Goal: Use online tool/utility: Utilize a website feature to perform a specific function

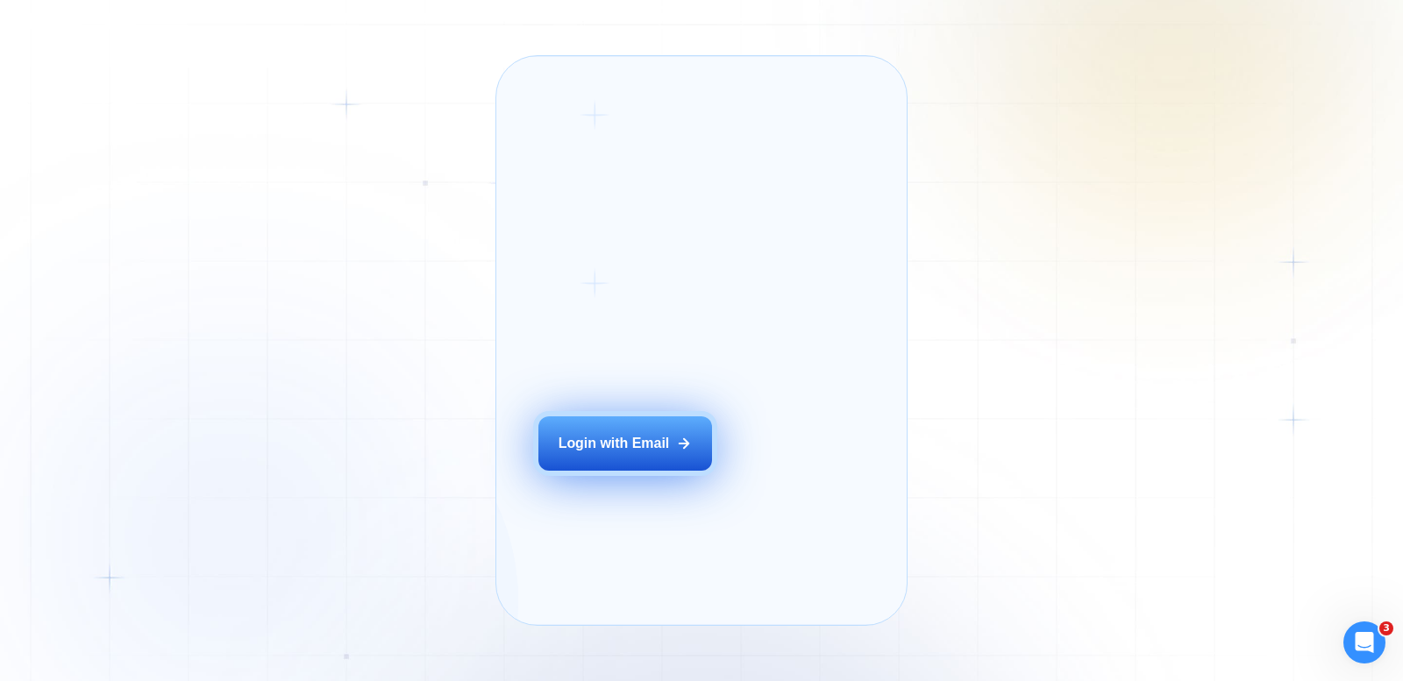
click at [624, 453] on div "Login with Email" at bounding box center [613, 443] width 111 height 19
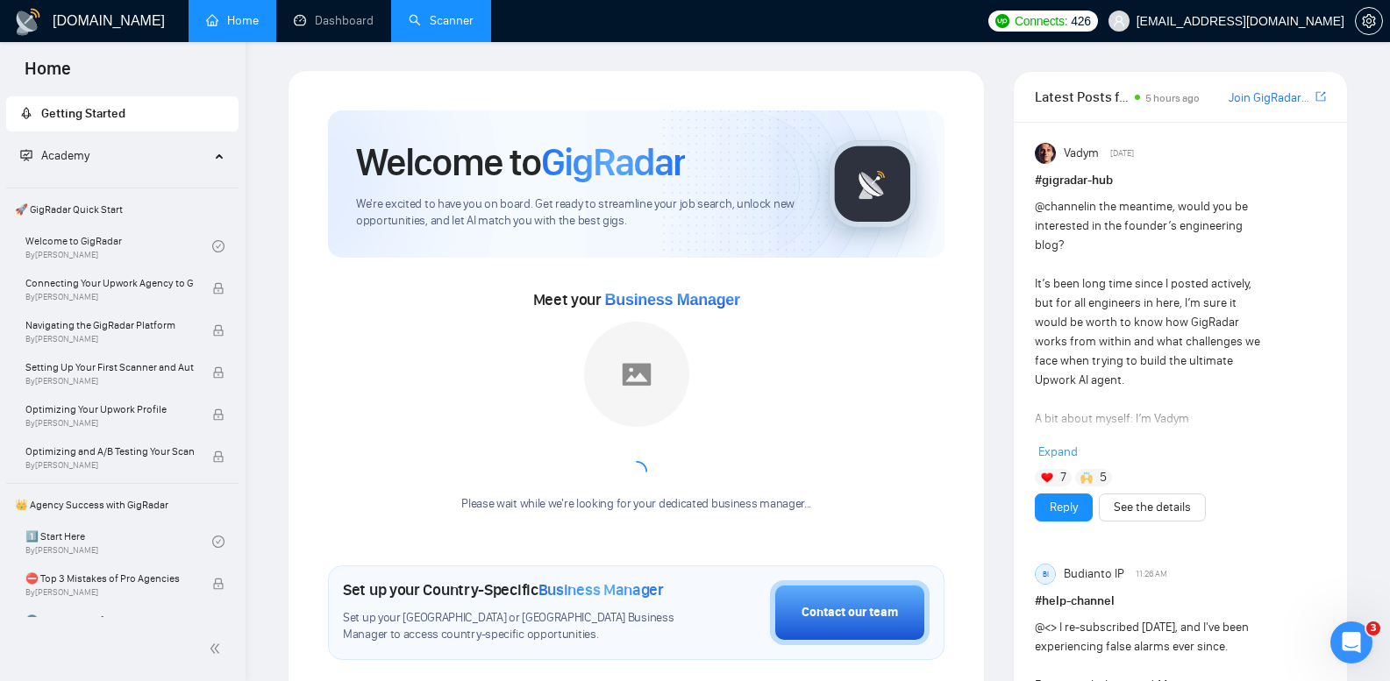
click at [466, 24] on link "Scanner" at bounding box center [441, 20] width 65 height 15
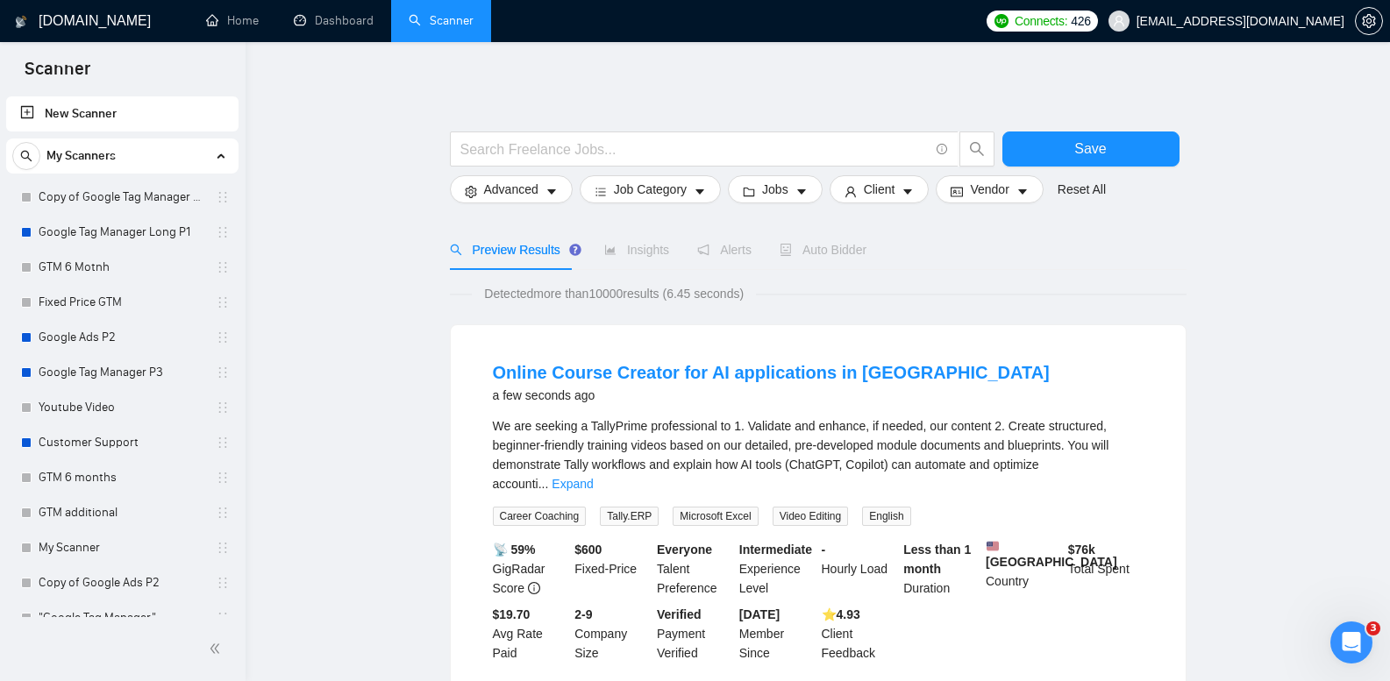
click at [161, 204] on link "Copy of Google Tag Manager Long P1" at bounding box center [122, 197] width 167 height 35
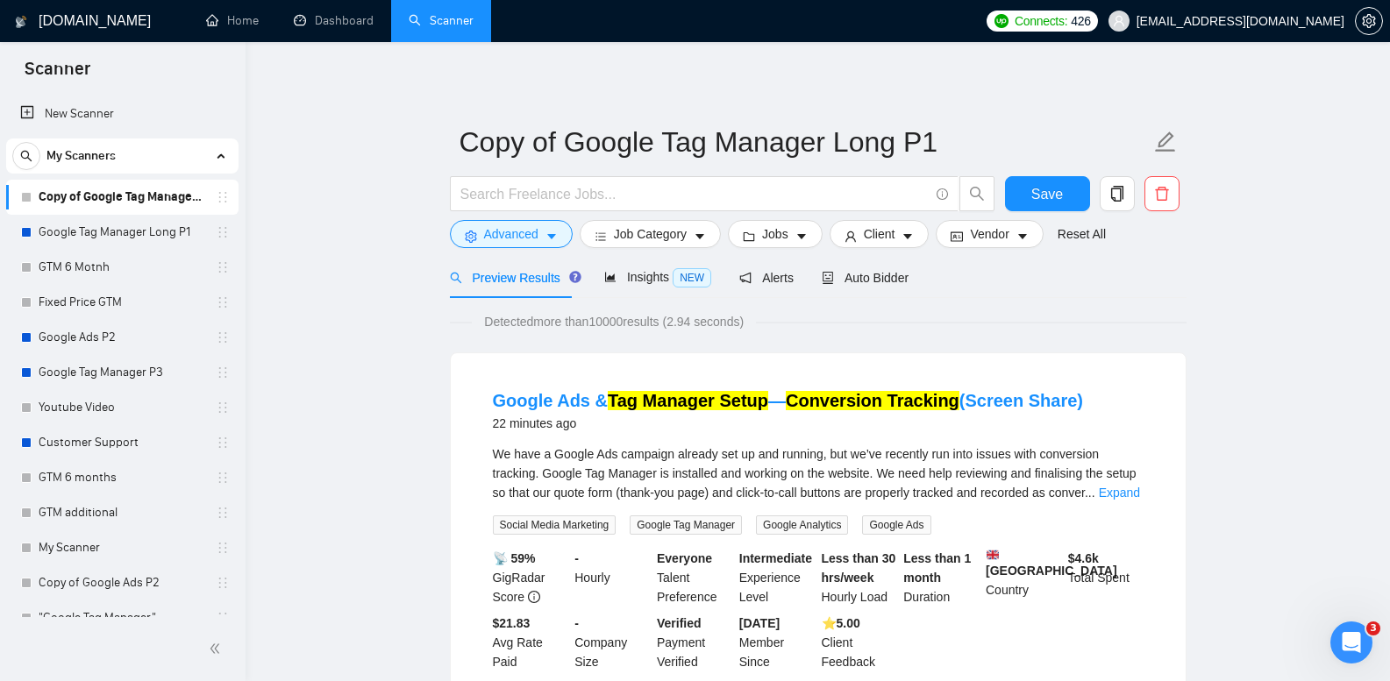
click at [160, 226] on link "Google Tag Manager Long P1" at bounding box center [122, 232] width 167 height 35
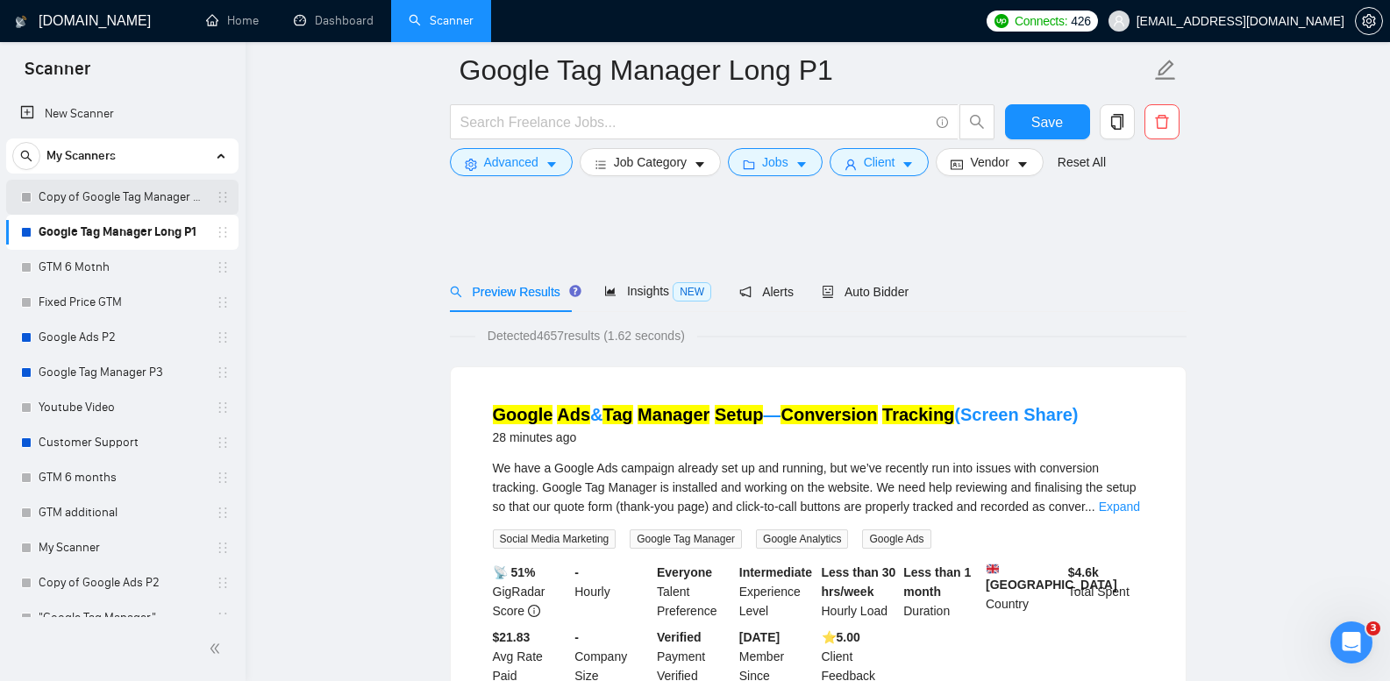
click at [133, 206] on link "Copy of Google Tag Manager Long P1" at bounding box center [122, 197] width 167 height 35
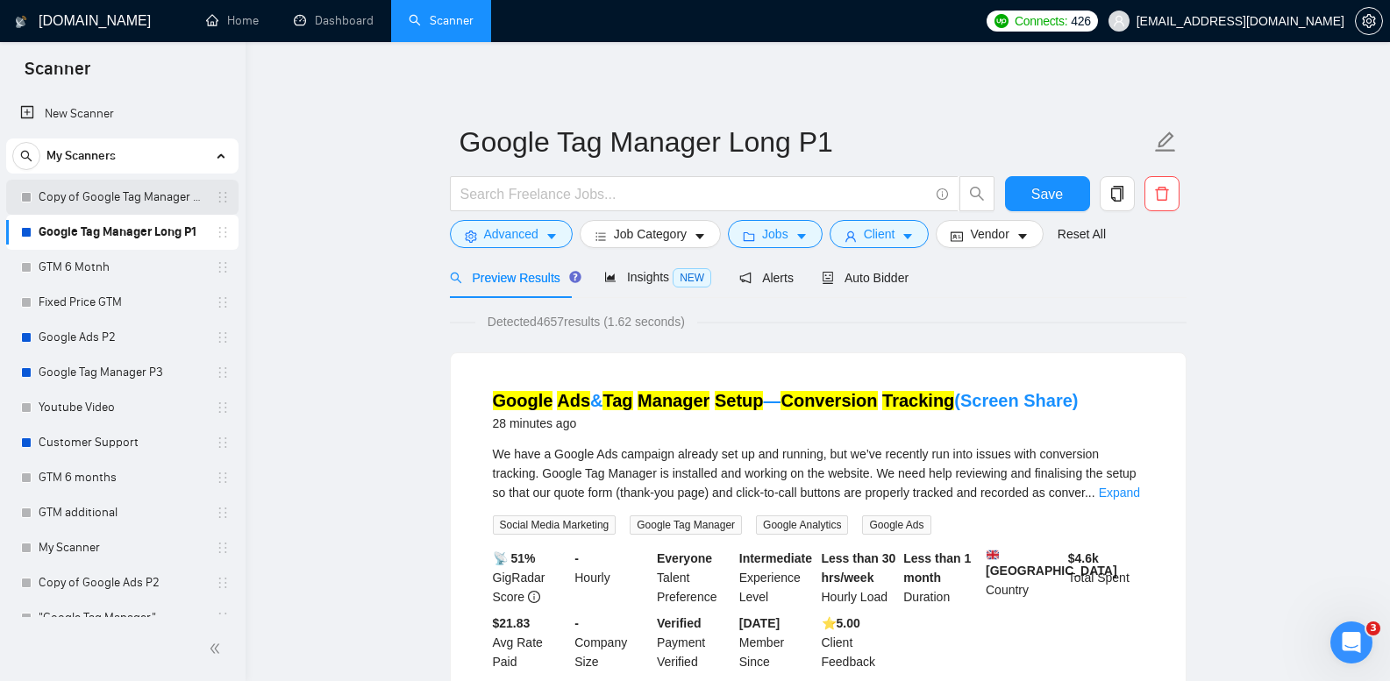
click at [133, 206] on link "Copy of Google Tag Manager Long P1" at bounding box center [122, 197] width 167 height 35
